Goal: Contribute content: Add original content to the website for others to see

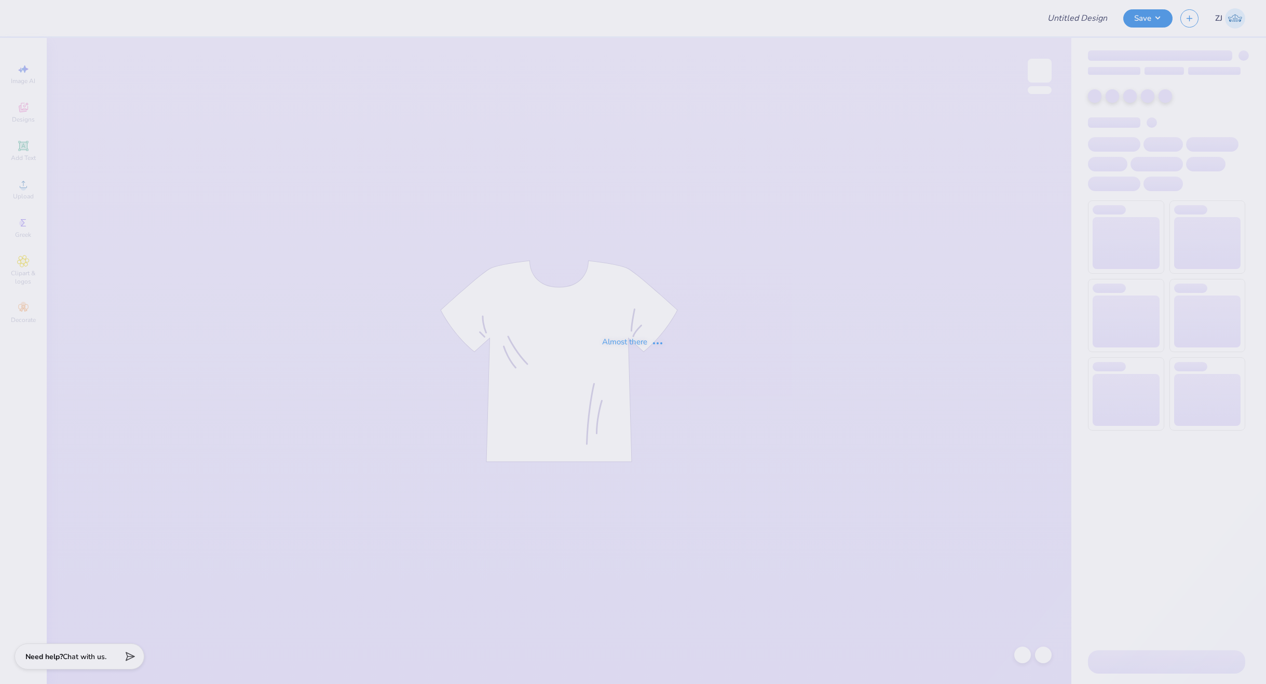
type input "Renz Bailey : Auburn University"
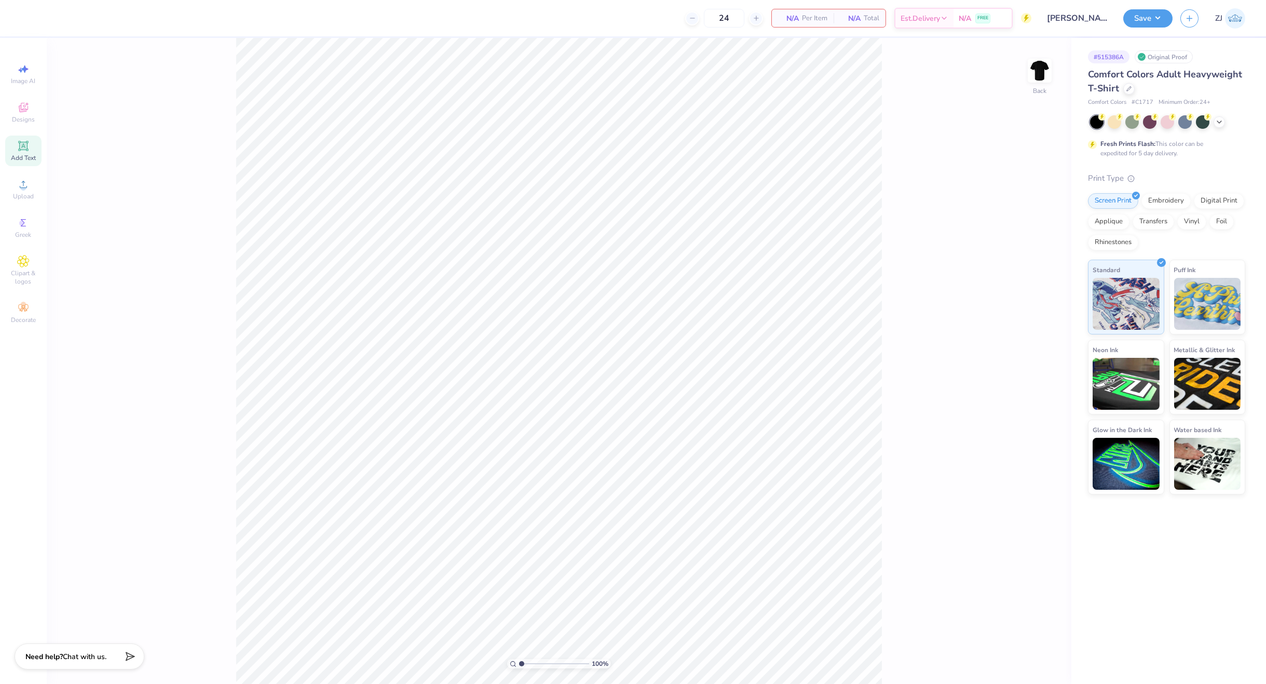
click at [13, 147] on div "Add Text" at bounding box center [23, 150] width 36 height 31
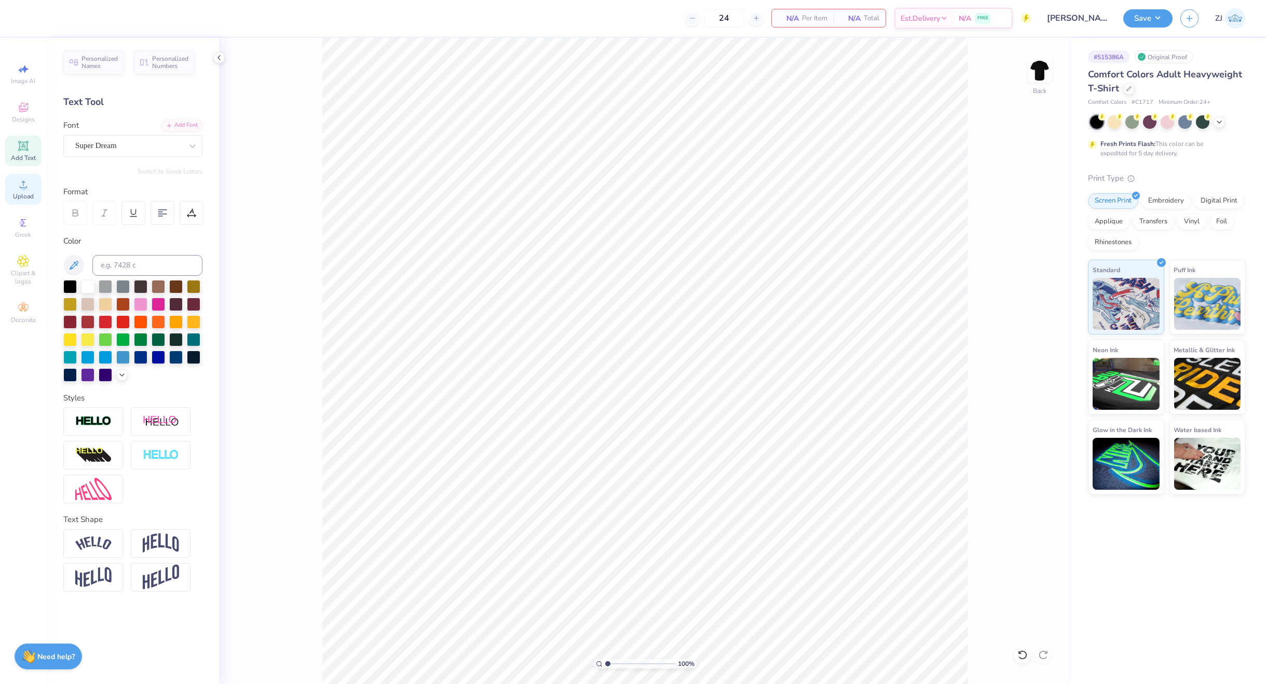
click at [20, 189] on icon at bounding box center [23, 184] width 12 height 12
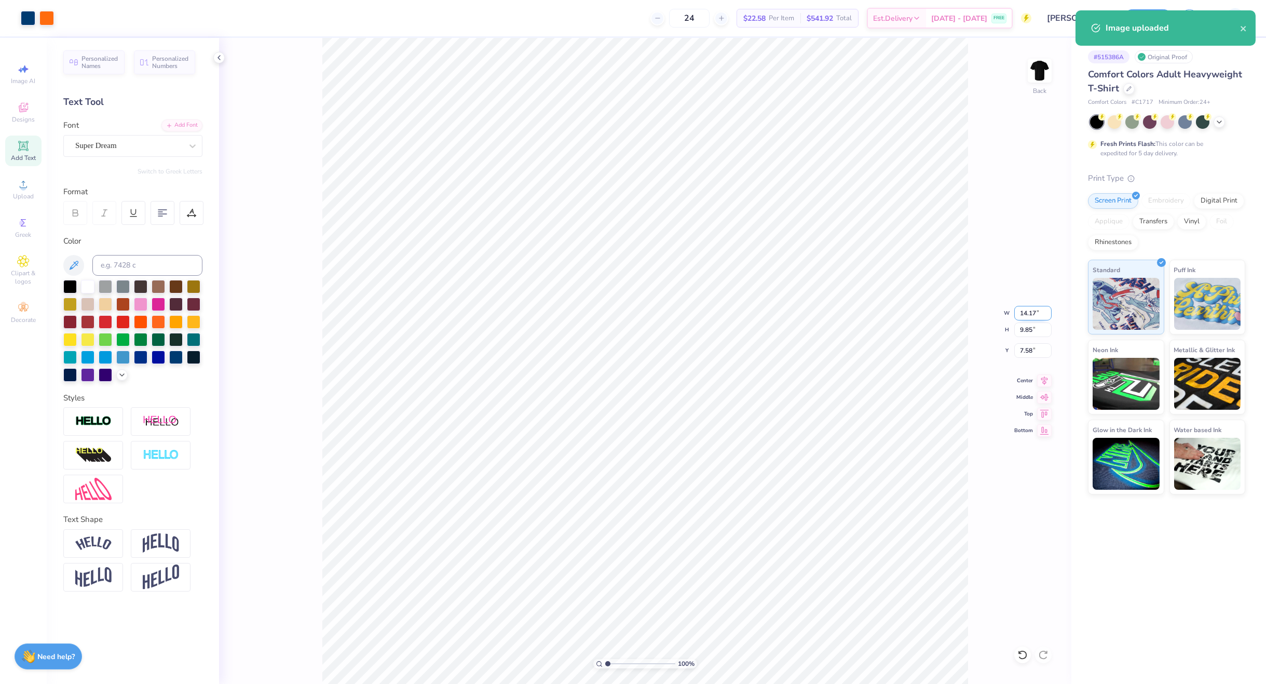
click at [1035, 312] on input "14.17" at bounding box center [1032, 313] width 37 height 15
type input "3.50"
type input "2.43"
type input "11.28"
type input "3.00"
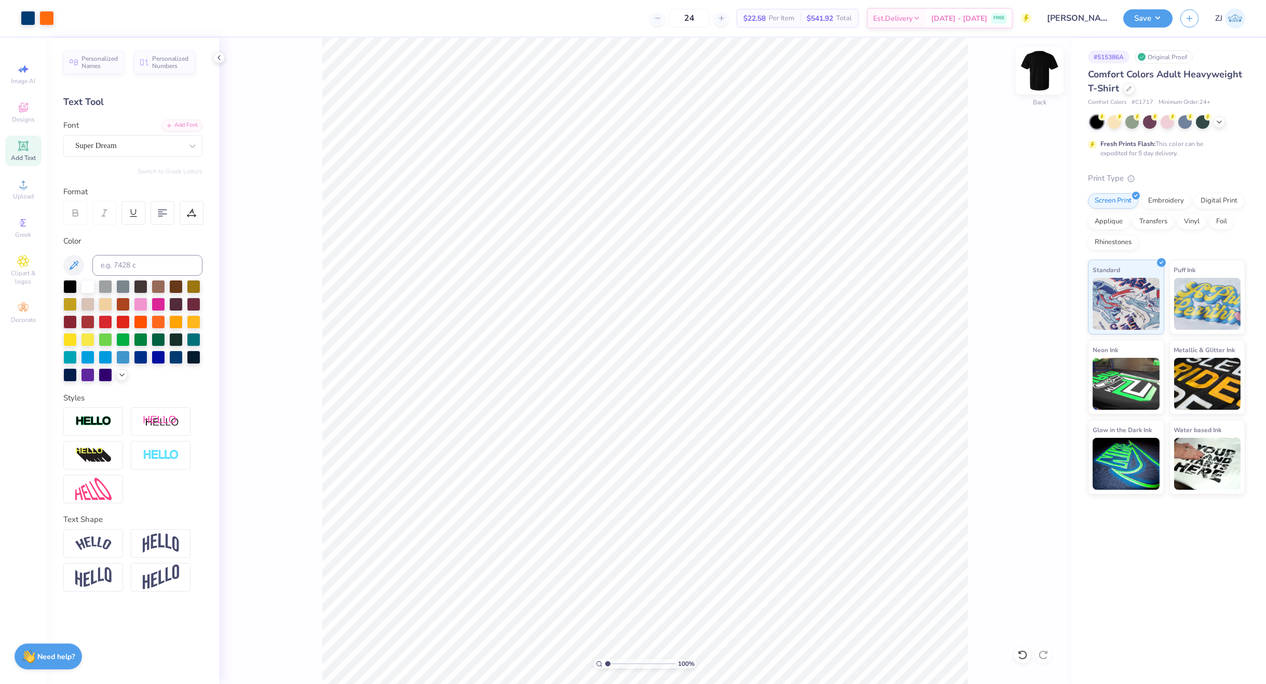
click at [1040, 78] on img at bounding box center [1040, 71] width 42 height 42
click at [19, 185] on icon at bounding box center [23, 184] width 12 height 12
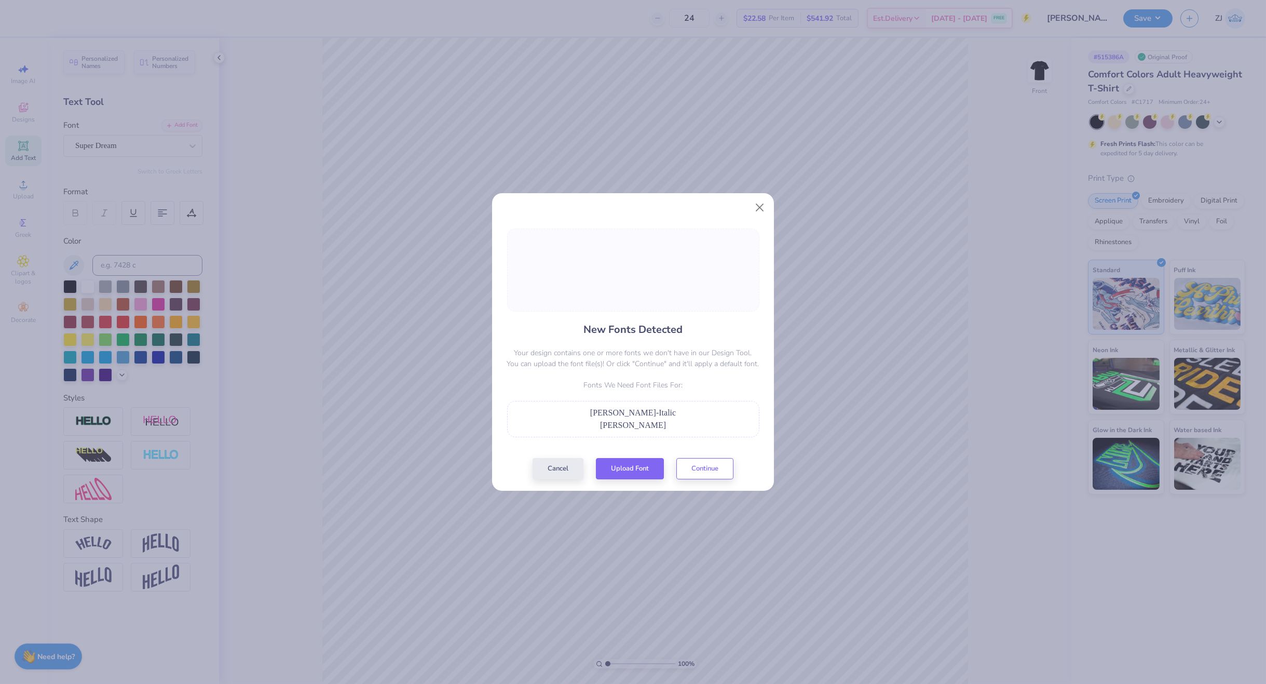
click at [651, 455] on div "New Fonts Detected Your design contains one or more fonts we don't have in our …" at bounding box center [633, 353] width 259 height 251
click at [652, 465] on button "Upload Font" at bounding box center [630, 465] width 68 height 21
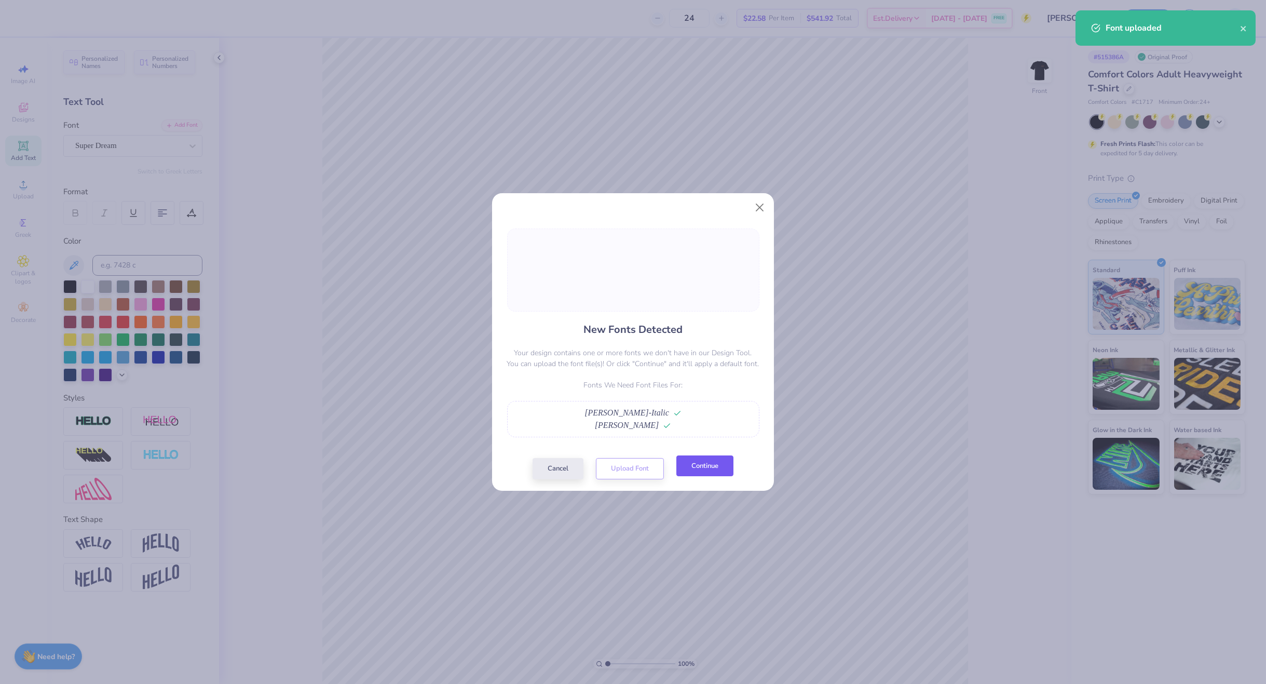
click at [707, 464] on button "Continue" at bounding box center [704, 465] width 57 height 21
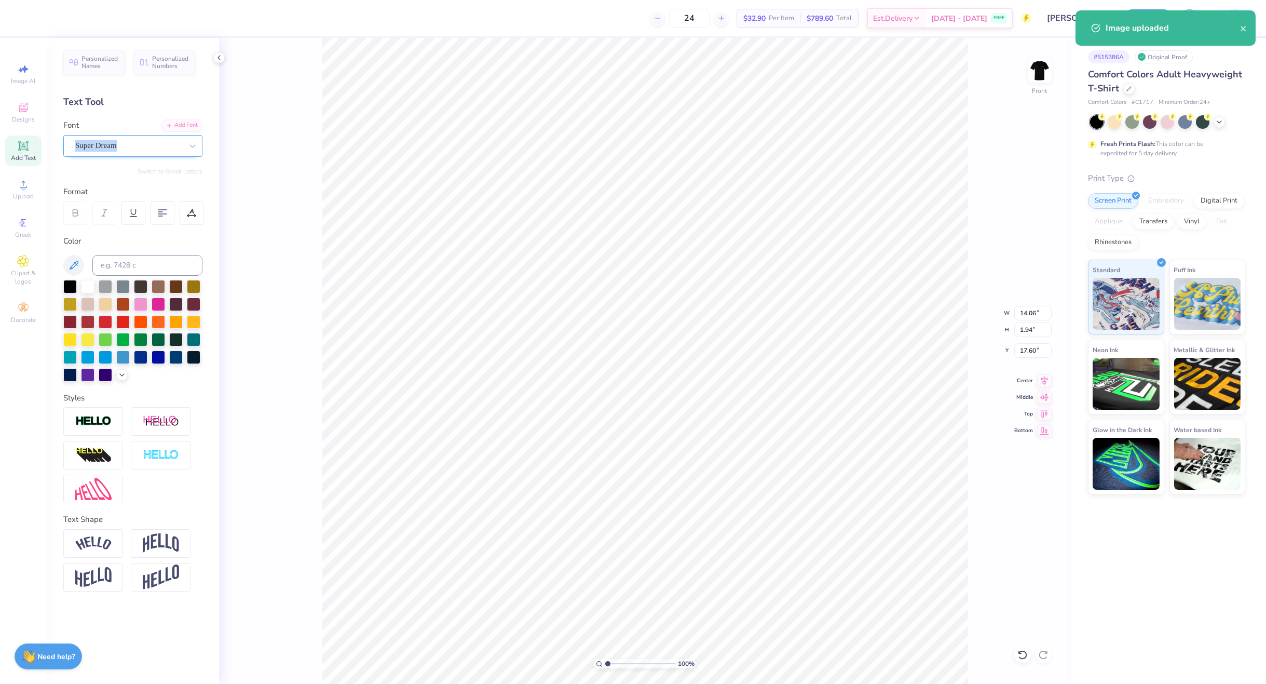
drag, startPoint x: 111, startPoint y: 134, endPoint x: 111, endPoint y: 143, distance: 8.8
click at [111, 135] on div "Font Super Dream" at bounding box center [132, 137] width 139 height 37
click at [108, 144] on div "Super Dream" at bounding box center [128, 146] width 109 height 16
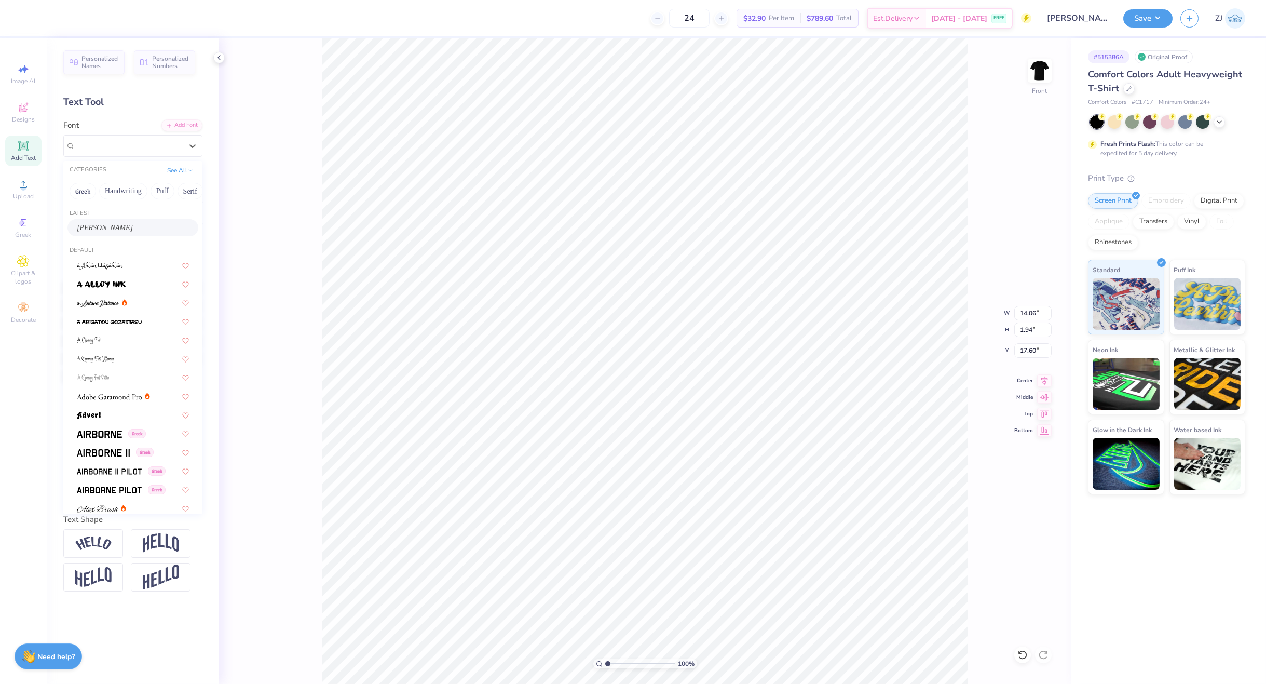
click at [113, 223] on div "Hauser" at bounding box center [133, 227] width 112 height 11
type input "13.91"
type input "1.86"
type input "17.82"
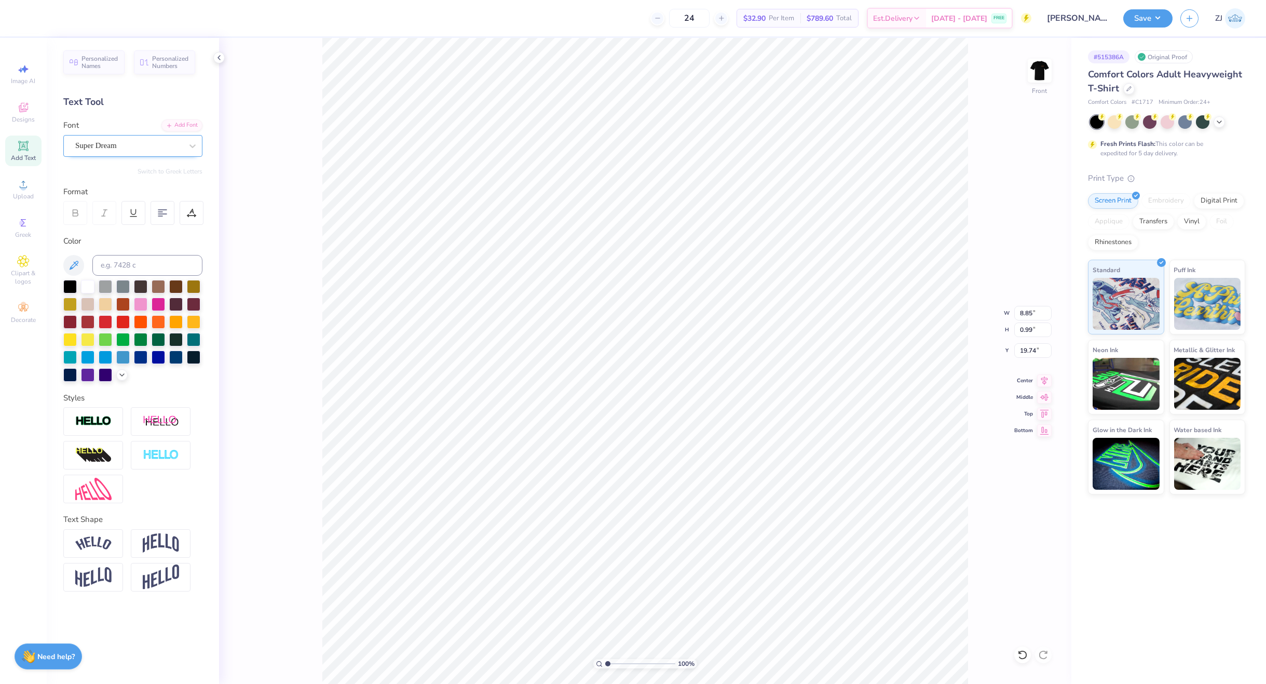
click at [135, 153] on div "Super Dream" at bounding box center [128, 146] width 109 height 16
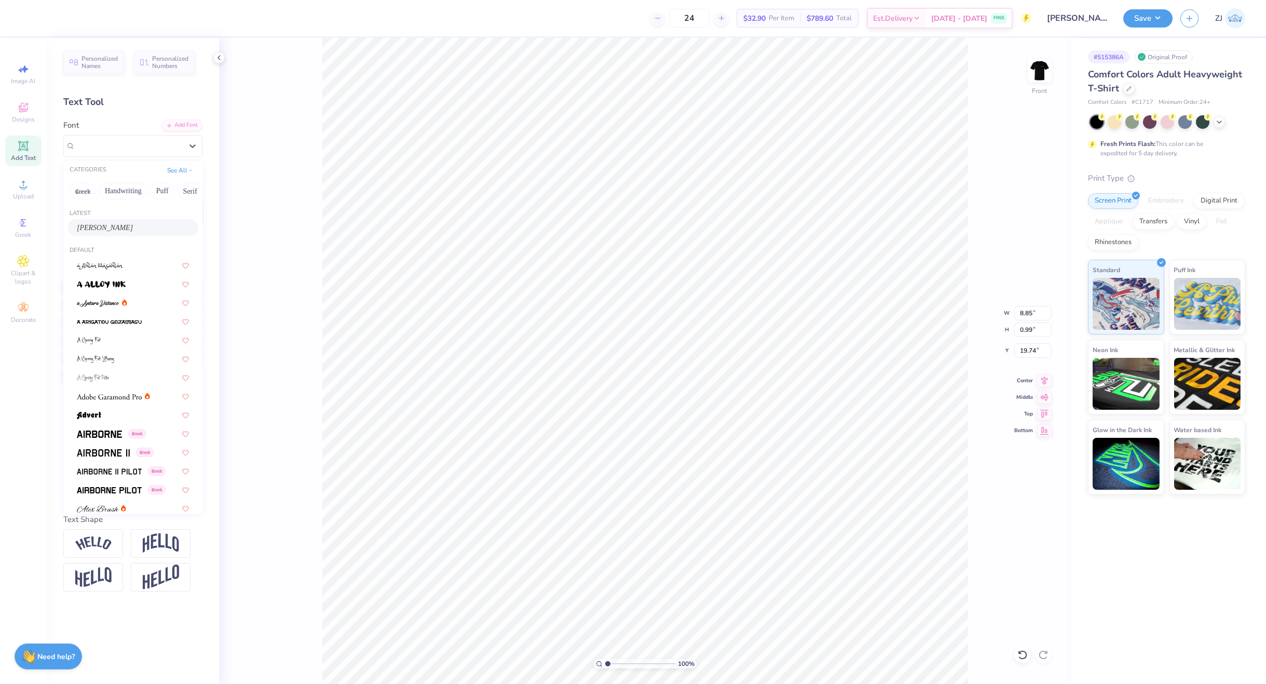
click at [98, 227] on span "Hauser" at bounding box center [105, 227] width 56 height 11
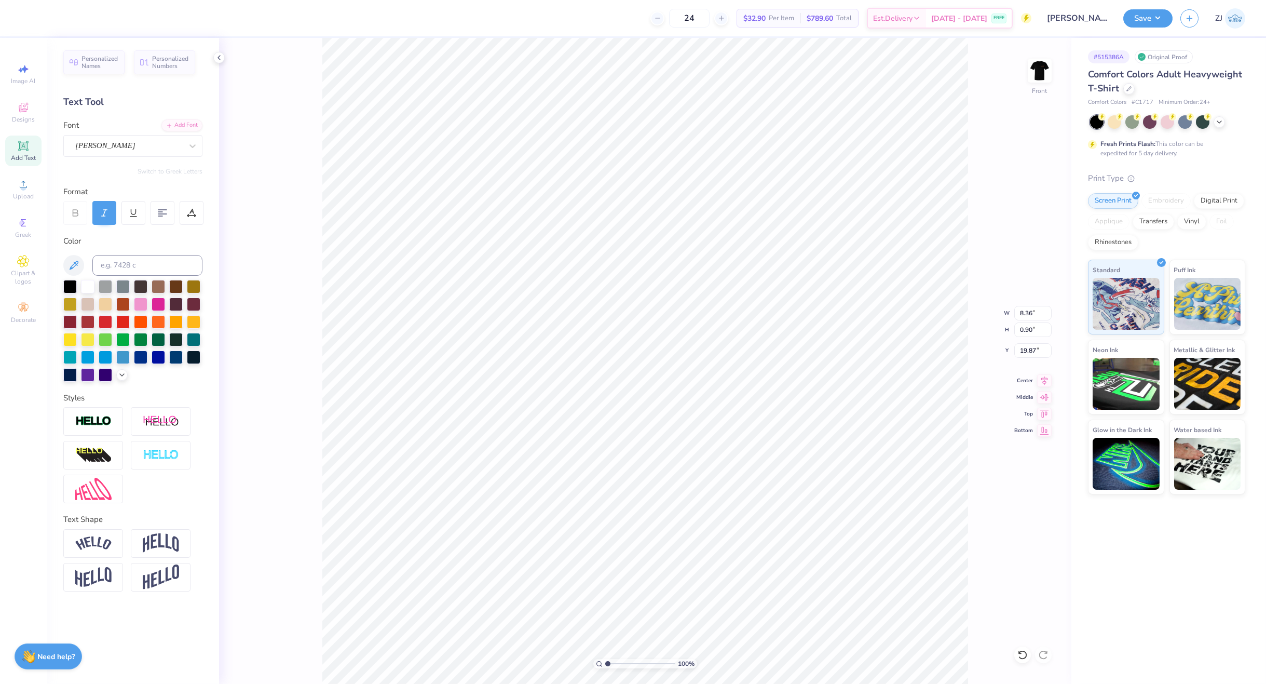
type input "8.36"
type input "0.90"
type input "19.87"
click at [102, 422] on img at bounding box center [93, 421] width 36 height 12
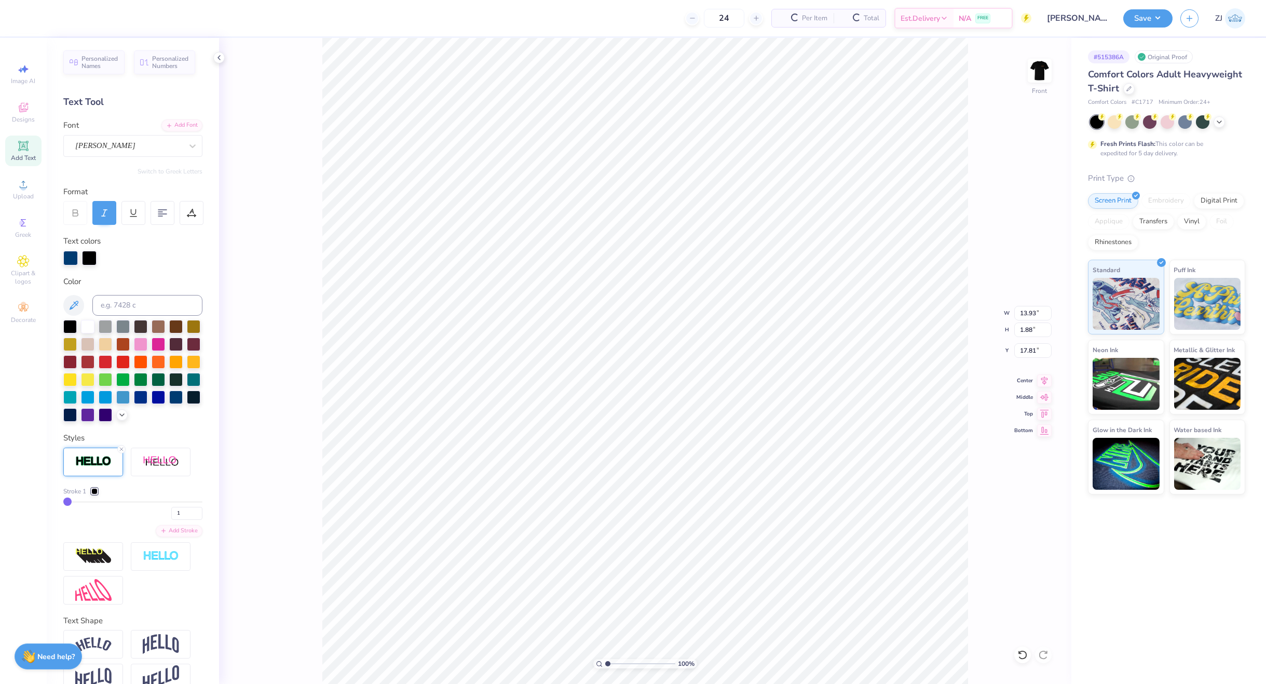
type input "13.93"
type input "1.88"
type input "17.81"
click at [89, 260] on div at bounding box center [89, 257] width 15 height 15
click at [86, 329] on div at bounding box center [87, 325] width 13 height 13
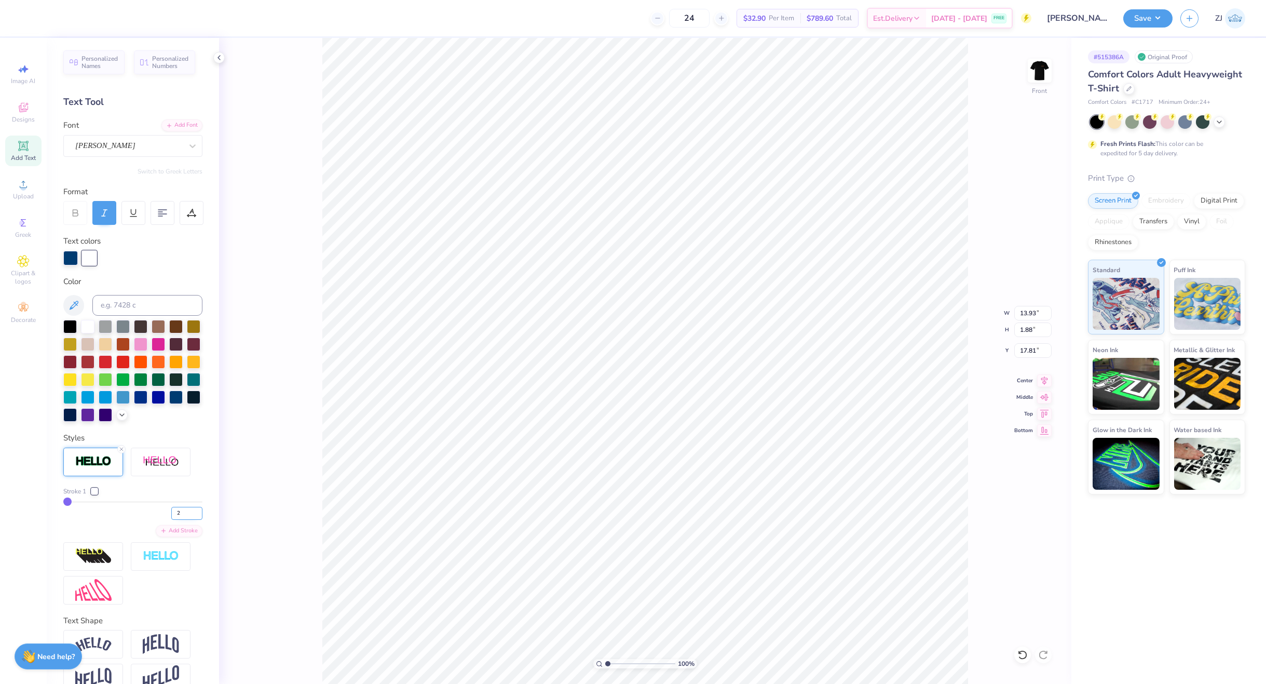
type input "2"
click at [188, 520] on input "2" at bounding box center [186, 513] width 31 height 13
type input "2"
type input "13.94"
type input "1.89"
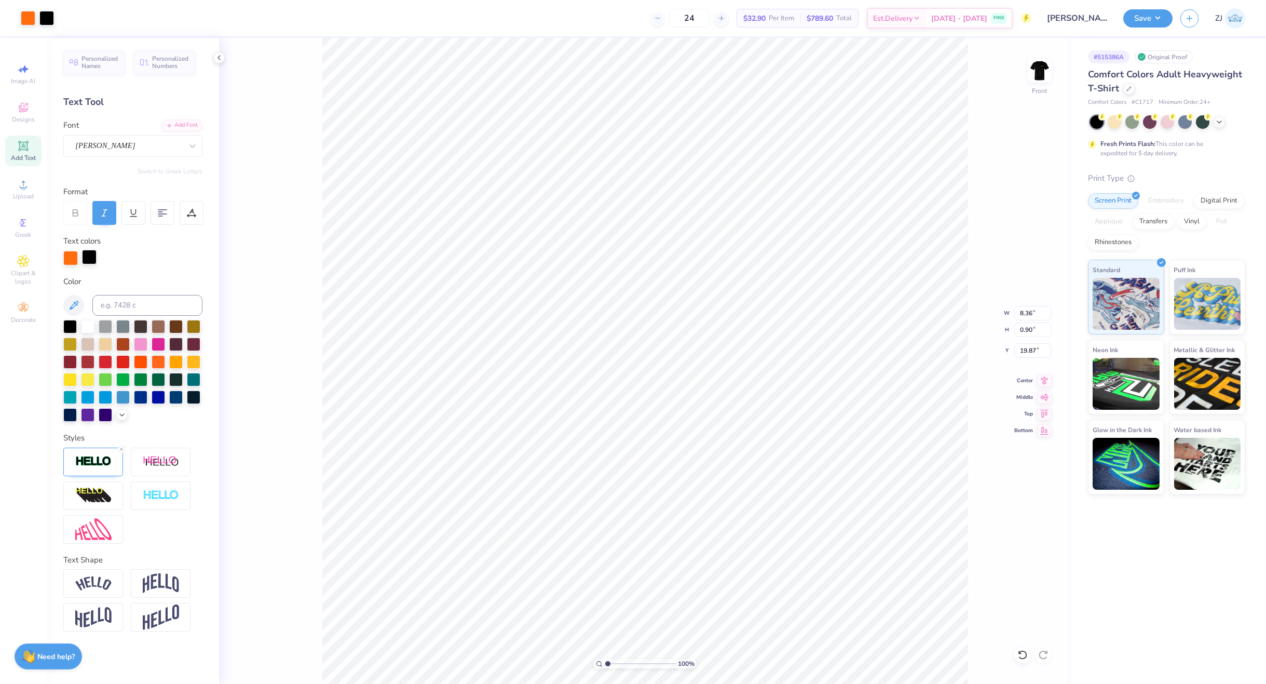
type input "8.38"
type input "0.91"
click at [90, 259] on div at bounding box center [89, 257] width 15 height 15
click at [179, 397] on div at bounding box center [175, 395] width 13 height 13
click at [101, 460] on img at bounding box center [93, 461] width 36 height 12
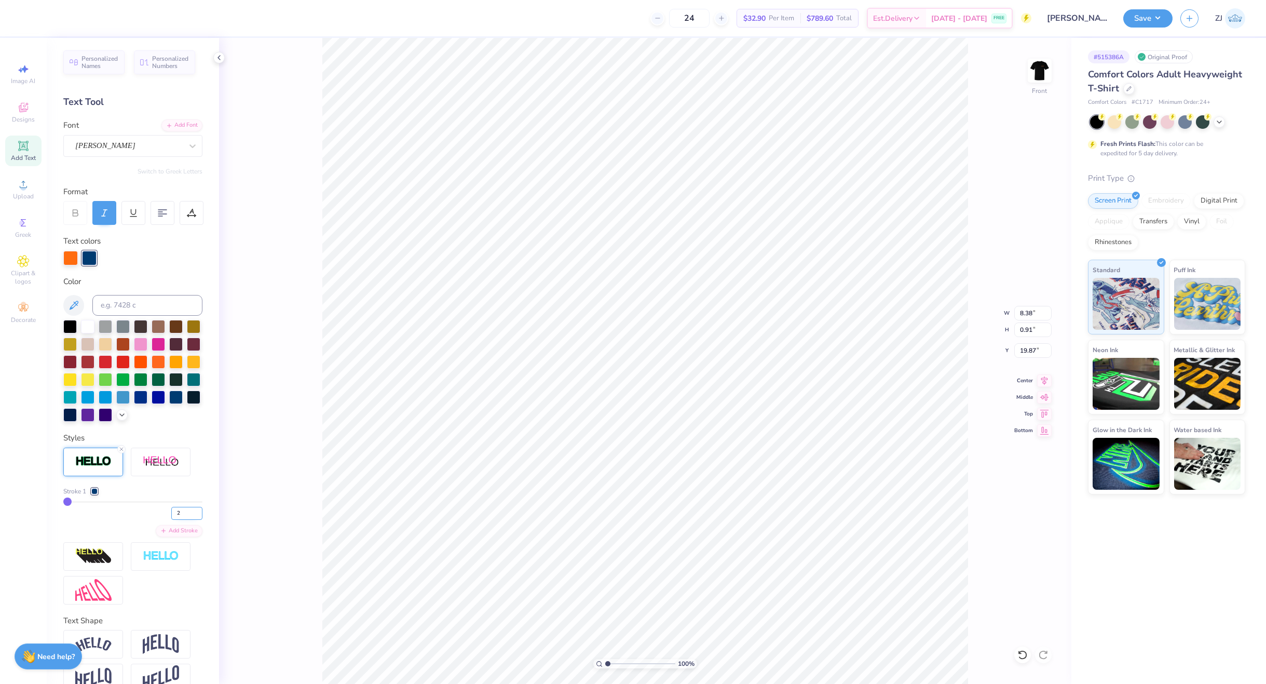
type input "2"
click at [187, 520] on input "2" at bounding box center [186, 513] width 31 height 13
type input "2"
type input "2.31"
click at [617, 661] on input "range" at bounding box center [640, 663] width 70 height 9
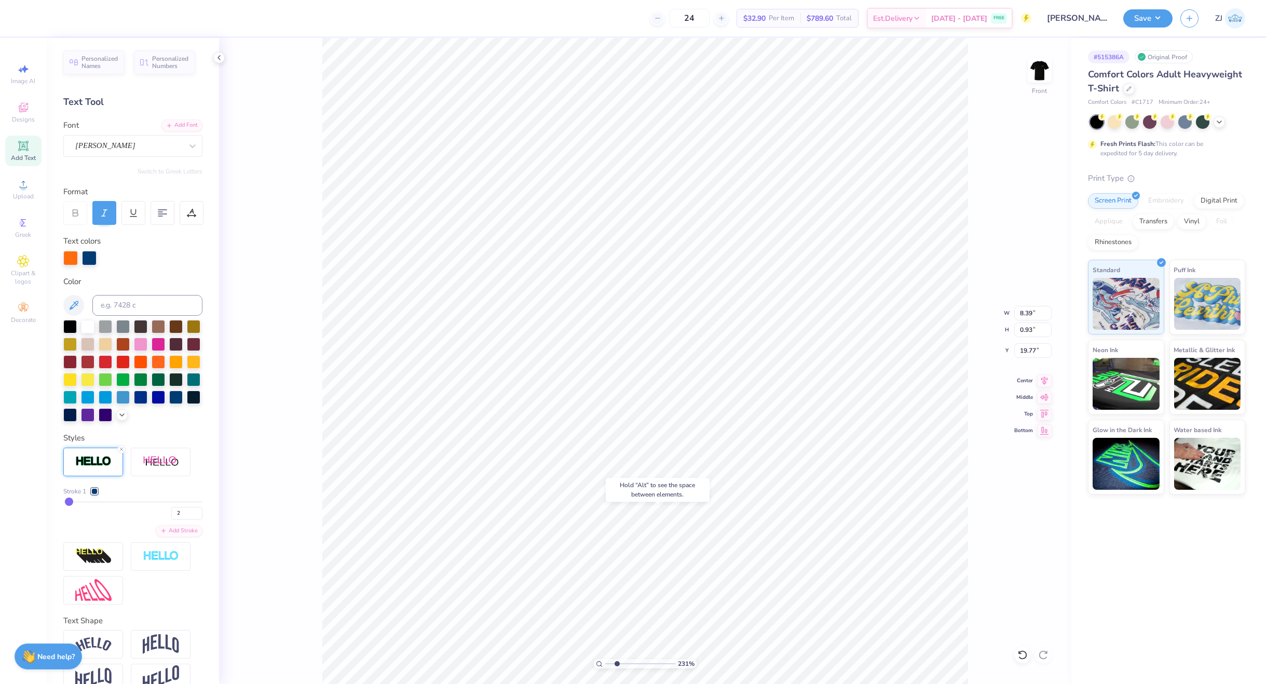
type input "19.77"
click at [673, 477] on div "Hold “Alt” to see the space between elements." at bounding box center [658, 490] width 110 height 30
type input "13.94"
type input "1.89"
type input "17.81"
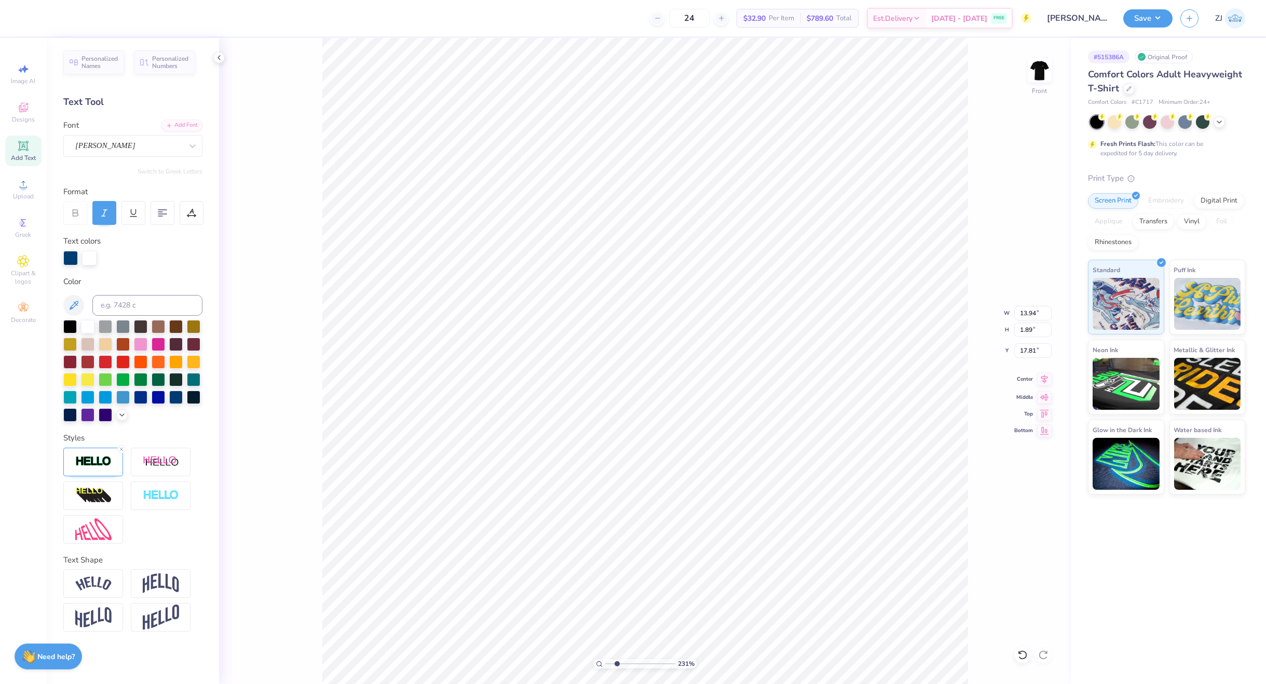
click at [1045, 378] on icon at bounding box center [1044, 379] width 15 height 12
type input "17.67"
click at [597, 662] on circle at bounding box center [599, 663] width 5 height 5
type input "1"
click at [1026, 311] on input "14.11" at bounding box center [1032, 313] width 37 height 15
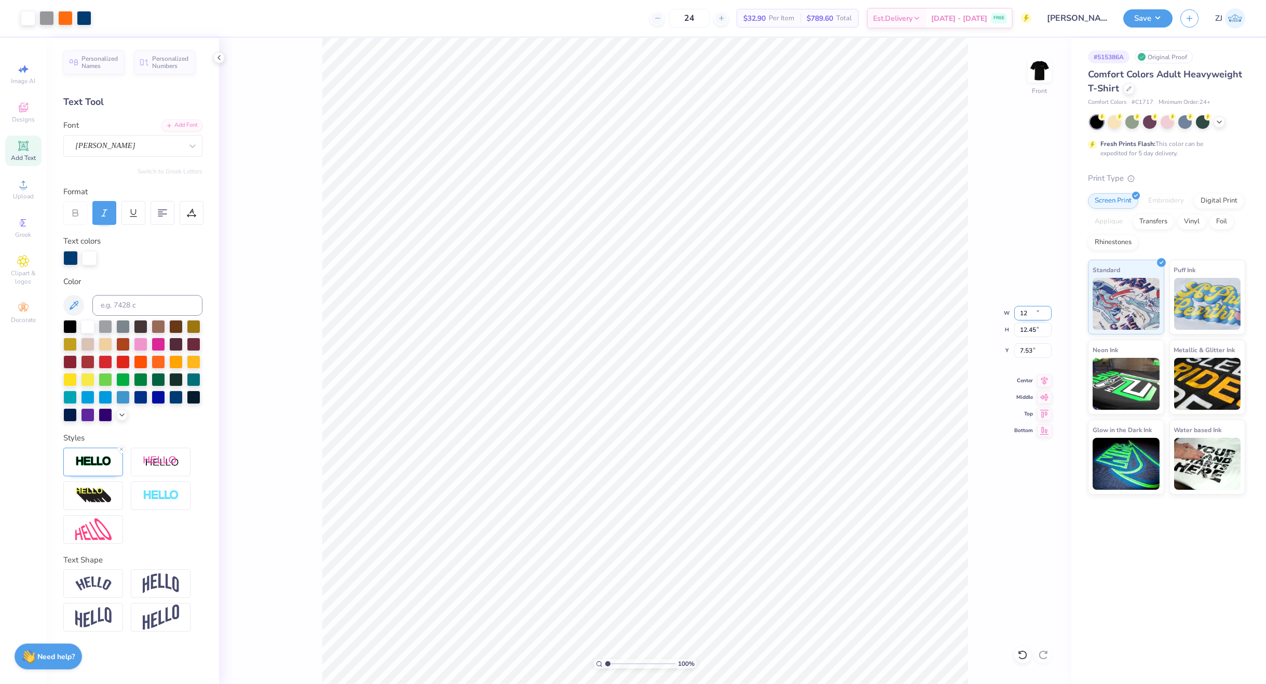
type input "12.00"
type input "12.45"
click at [1029, 346] on input "7.53" at bounding box center [1032, 350] width 37 height 15
type input "3.00"
click at [1154, 18] on button "Save" at bounding box center [1147, 17] width 49 height 18
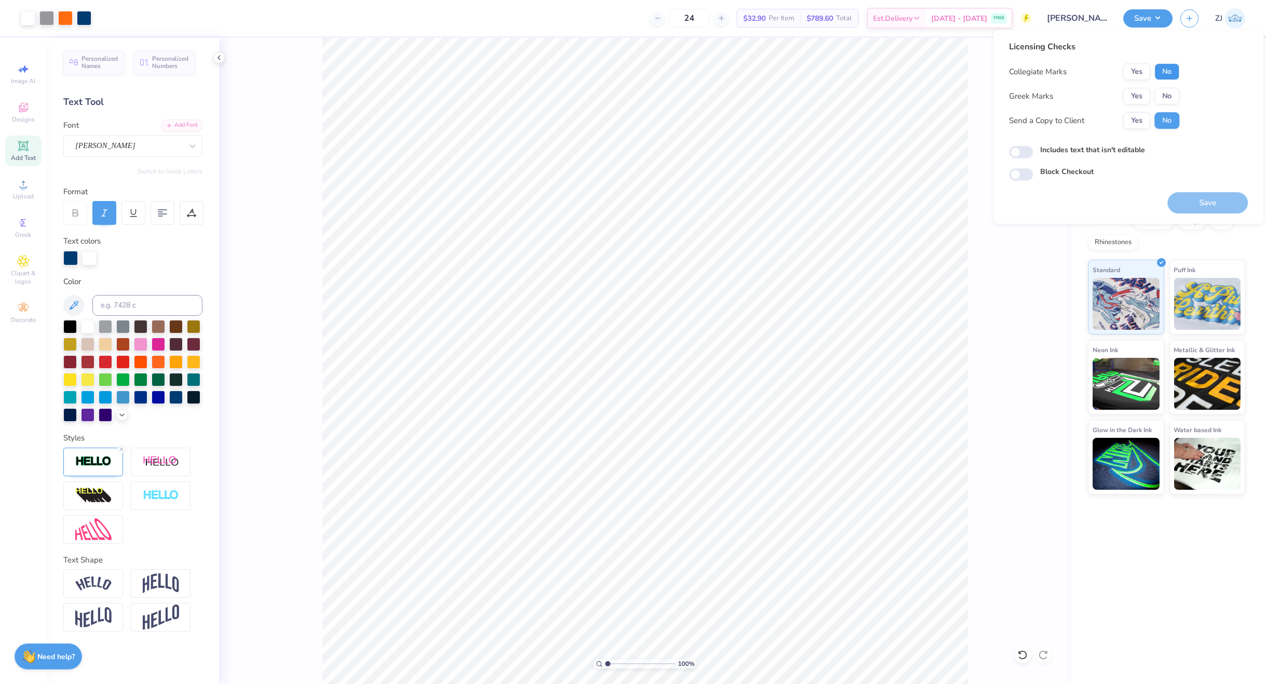
click at [1164, 71] on button "No" at bounding box center [1167, 71] width 25 height 17
click at [1164, 92] on button "No" at bounding box center [1167, 96] width 25 height 17
click at [1017, 153] on input "Includes text that isn't editable" at bounding box center [1021, 152] width 24 height 12
checkbox input "true"
click at [1132, 127] on button "Yes" at bounding box center [1136, 120] width 27 height 17
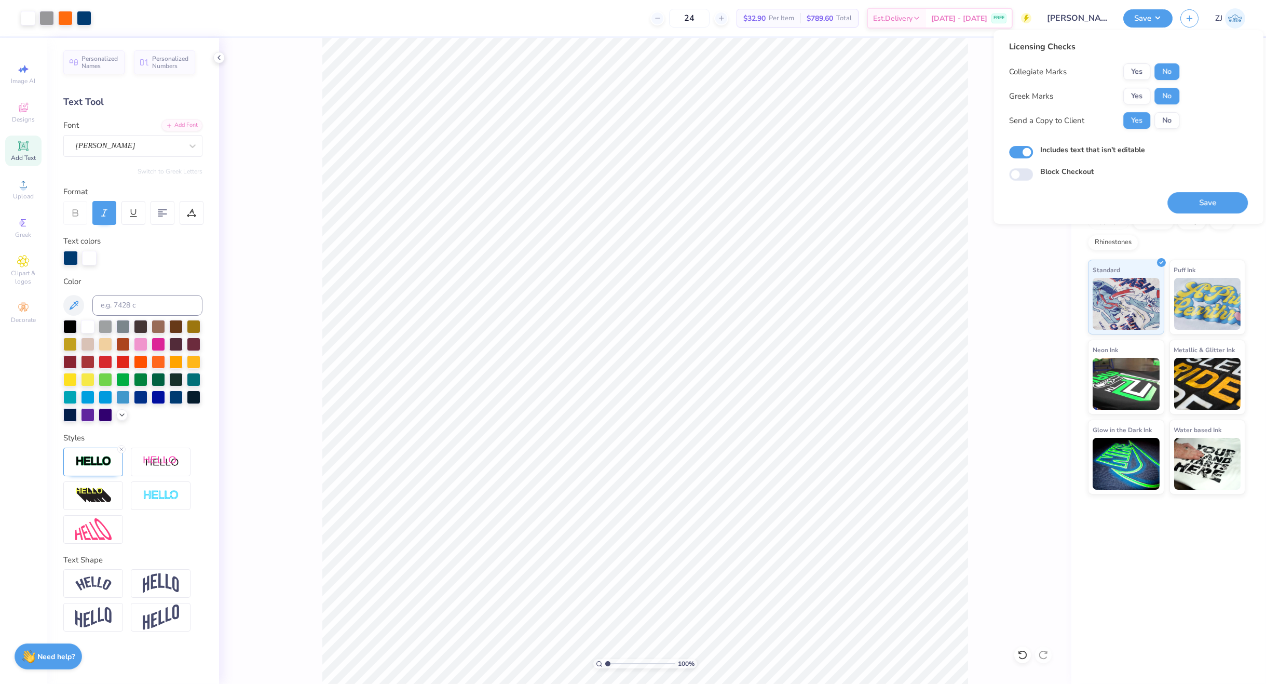
drag, startPoint x: 1200, startPoint y: 195, endPoint x: 990, endPoint y: 188, distance: 210.4
click at [1199, 196] on button "Save" at bounding box center [1208, 202] width 80 height 21
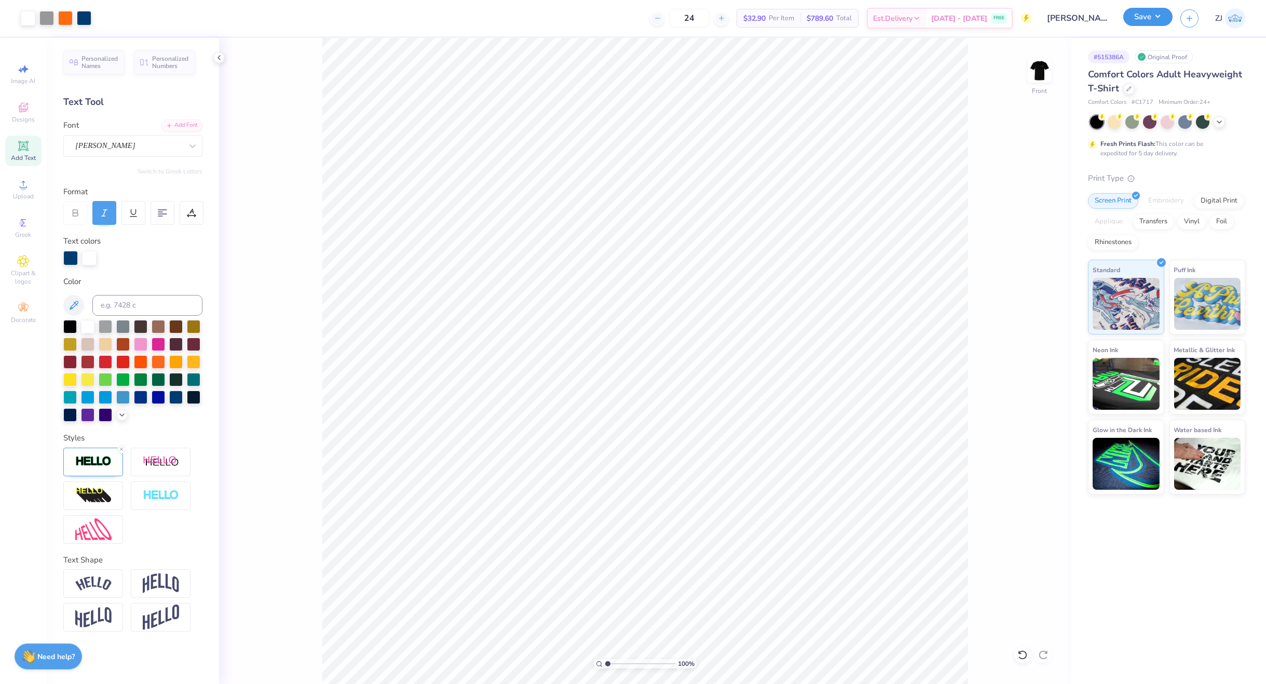
click at [1162, 12] on button "Save" at bounding box center [1147, 17] width 49 height 18
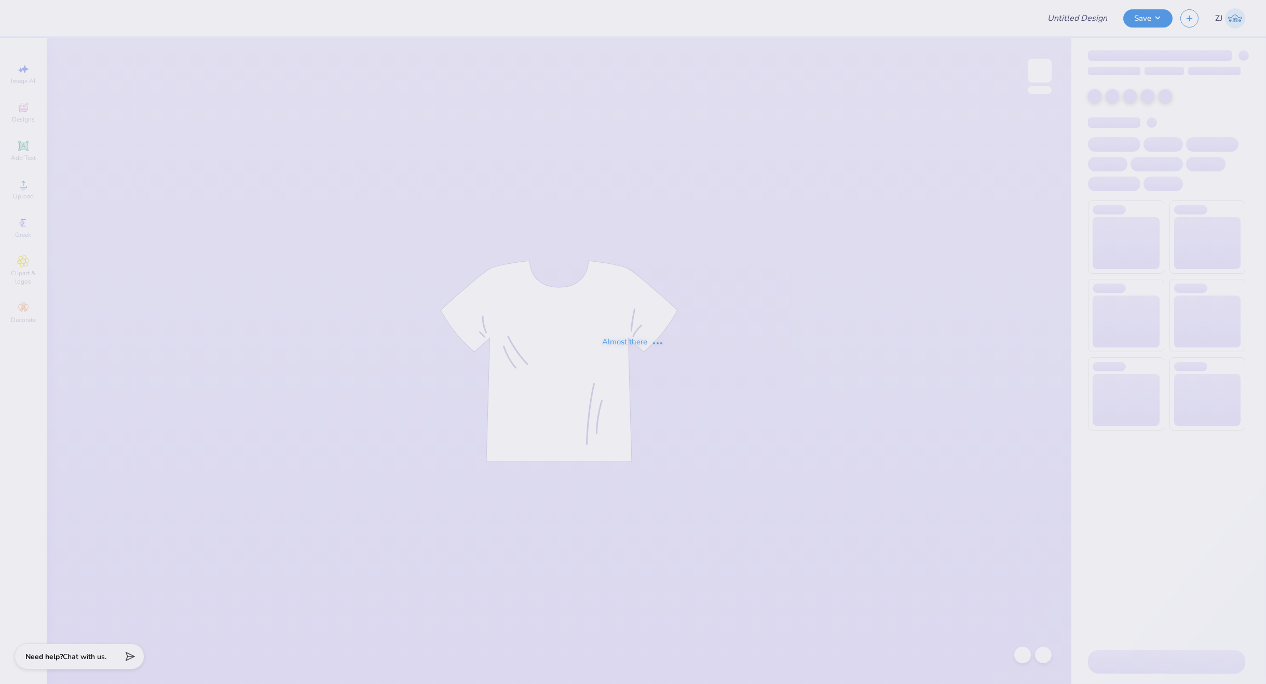
type input "DV Love Shirts & Hoodies"
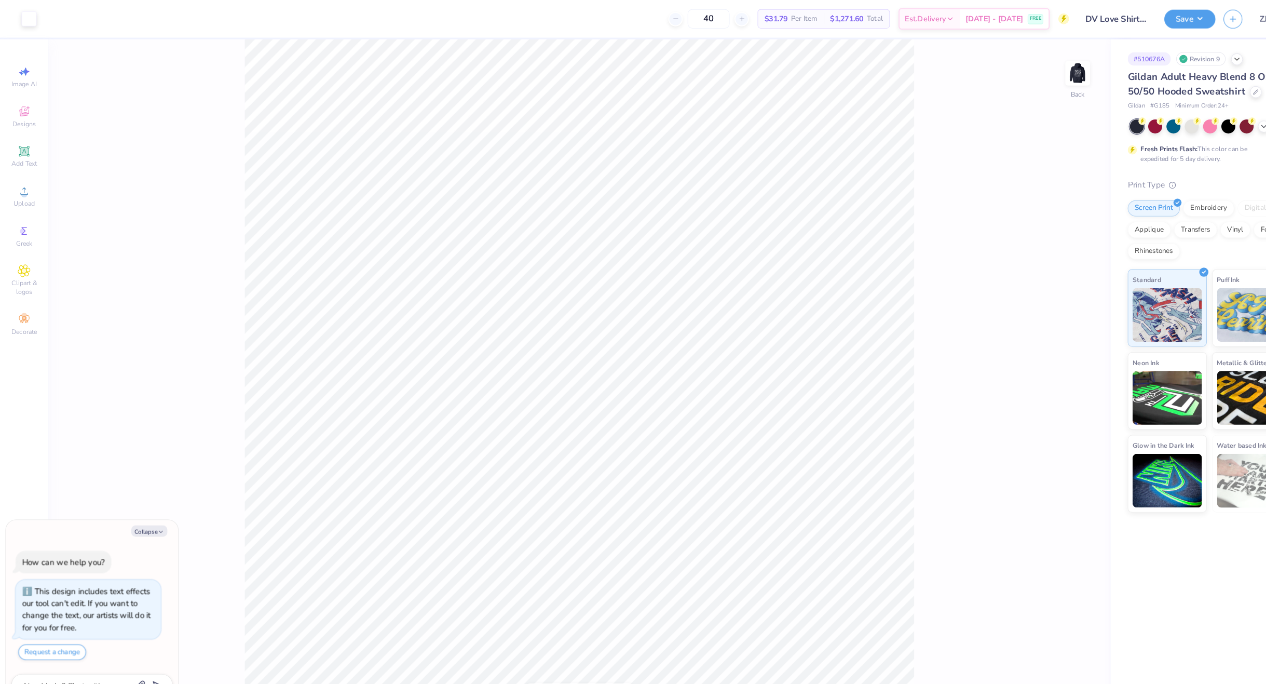
type textarea "x"
